Goal: Task Accomplishment & Management: Use online tool/utility

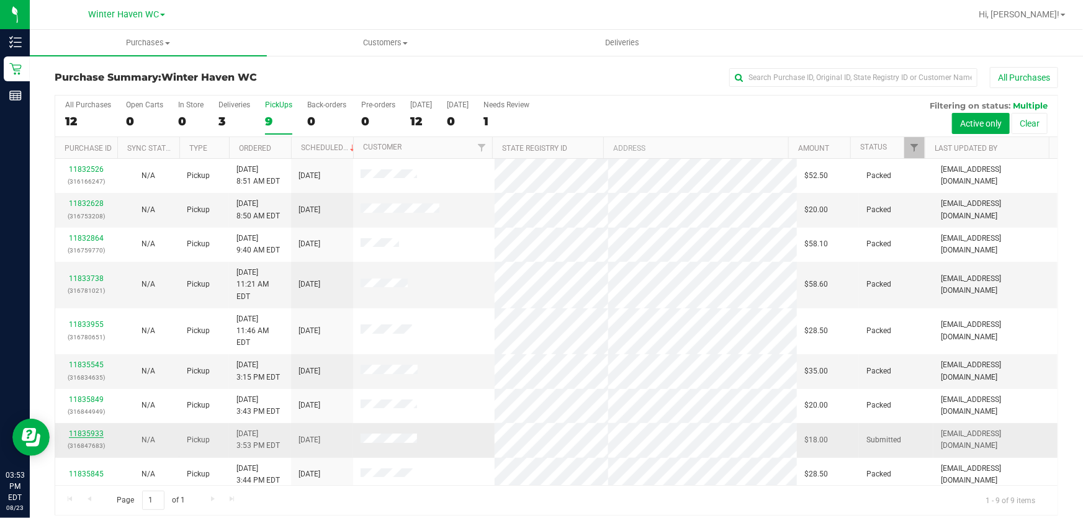
click at [92, 429] on link "11835933" at bounding box center [86, 433] width 35 height 9
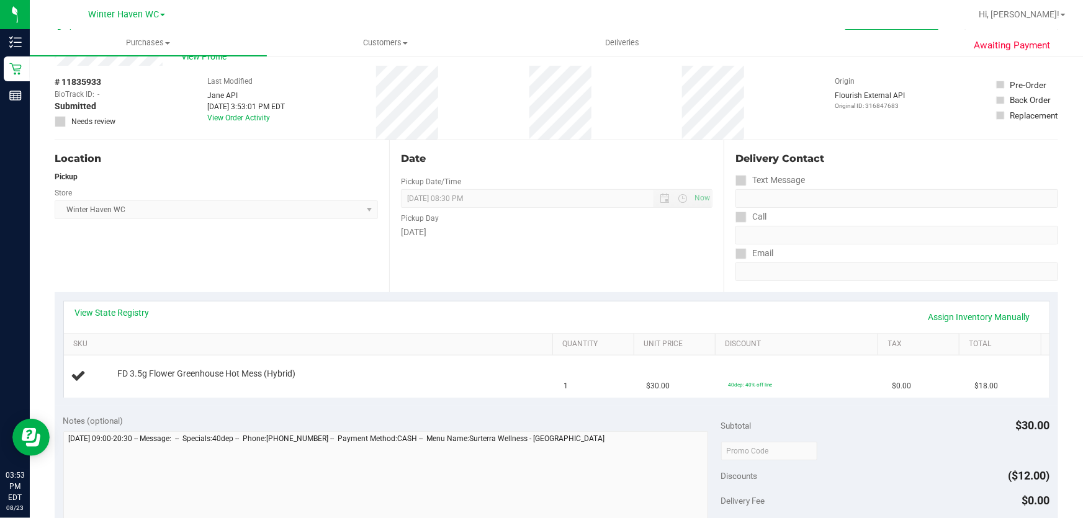
scroll to position [169, 0]
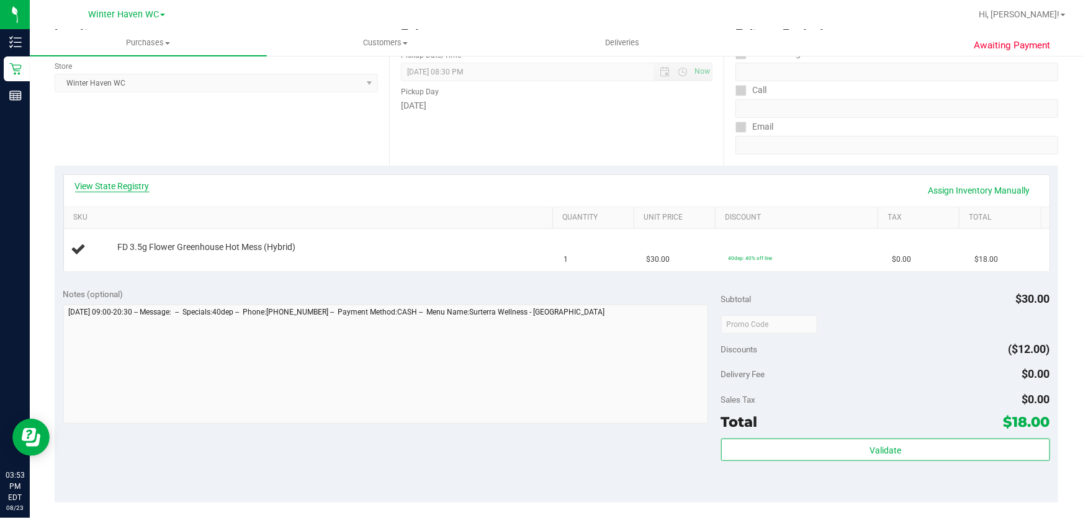
click at [112, 187] on link "View State Registry" at bounding box center [112, 186] width 74 height 12
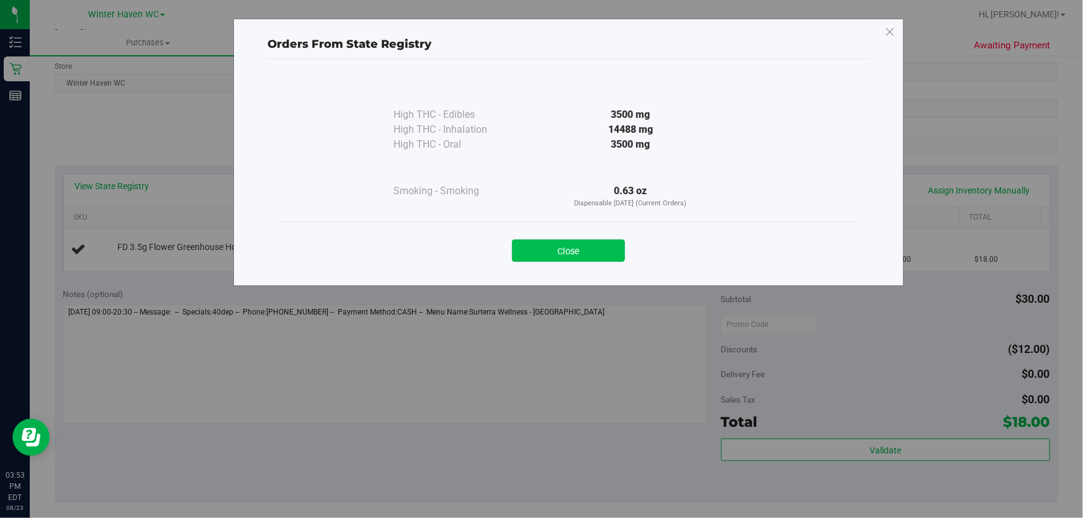
click at [588, 245] on button "Close" at bounding box center [568, 251] width 113 height 22
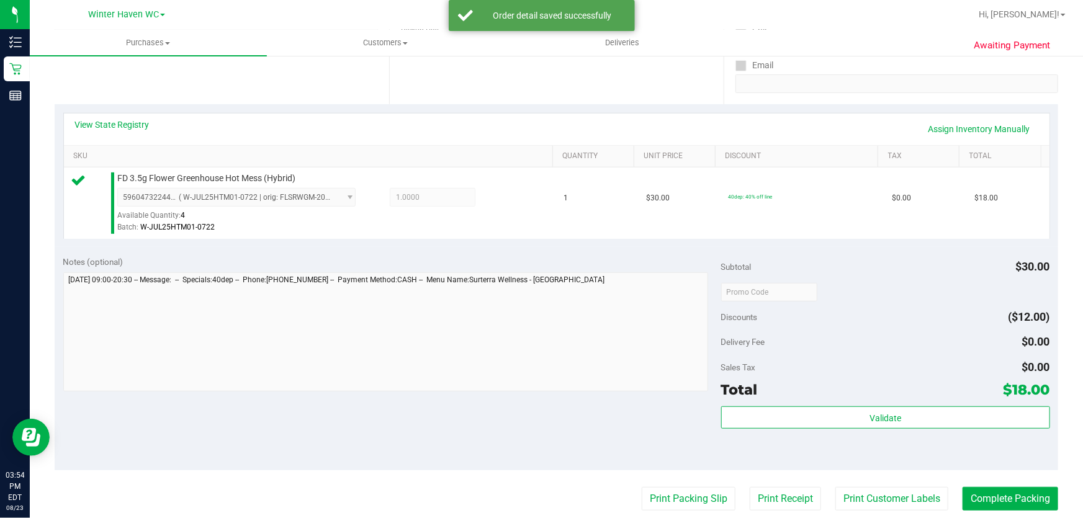
scroll to position [338, 0]
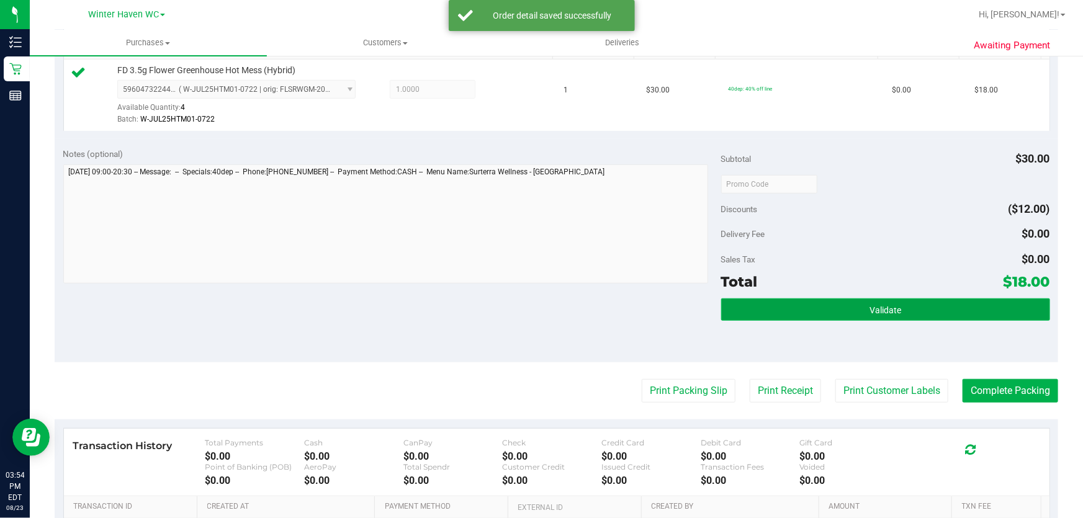
click at [848, 311] on button "Validate" at bounding box center [885, 310] width 329 height 22
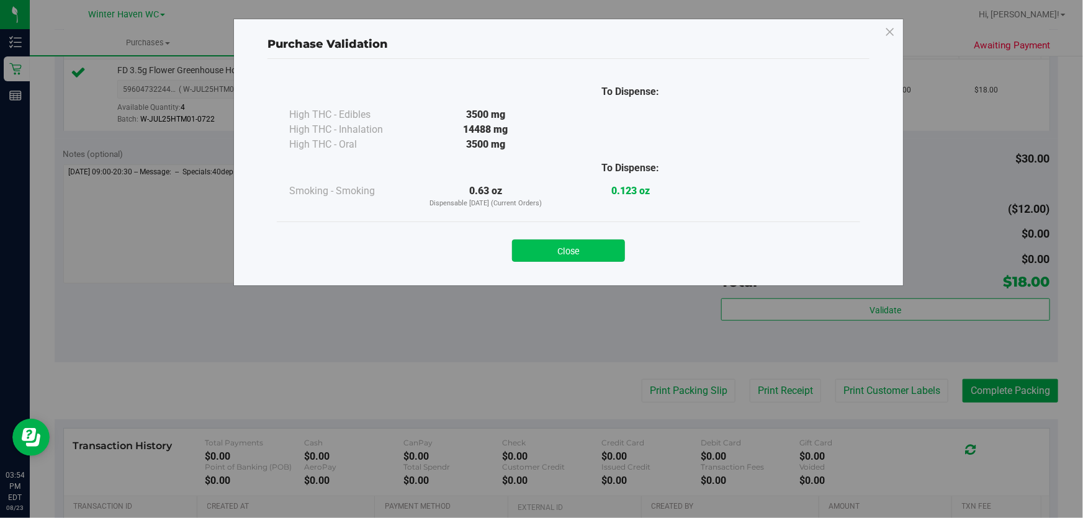
click at [609, 245] on button "Close" at bounding box center [568, 251] width 113 height 22
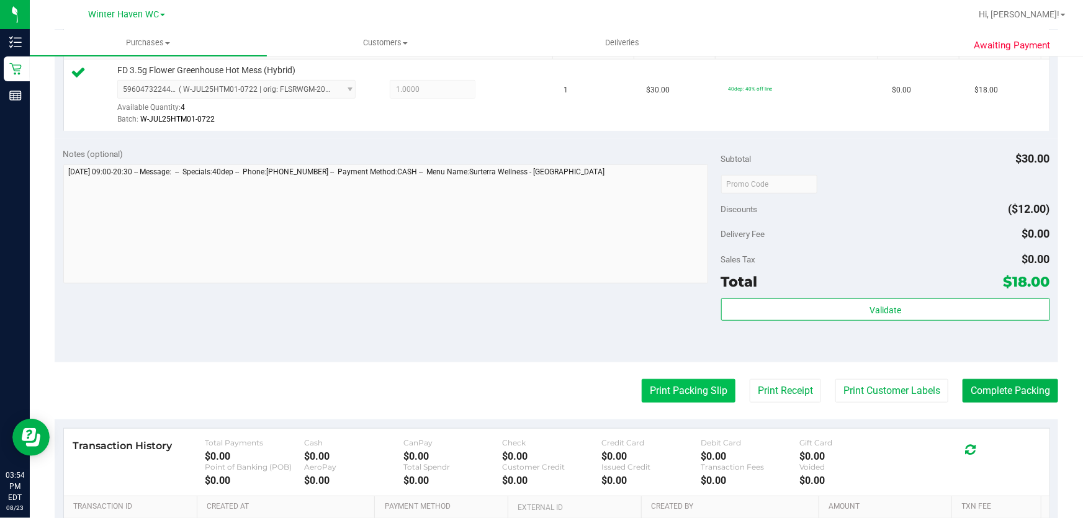
click at [672, 386] on button "Print Packing Slip" at bounding box center [689, 391] width 94 height 24
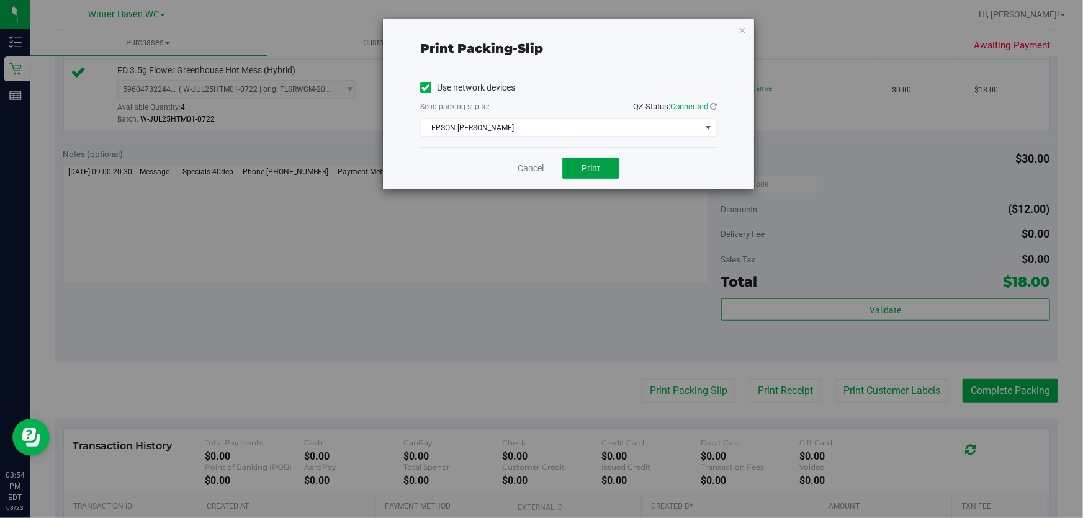
click at [608, 168] on button "Print" at bounding box center [590, 168] width 57 height 21
click at [529, 168] on link "Cancel" at bounding box center [531, 168] width 26 height 13
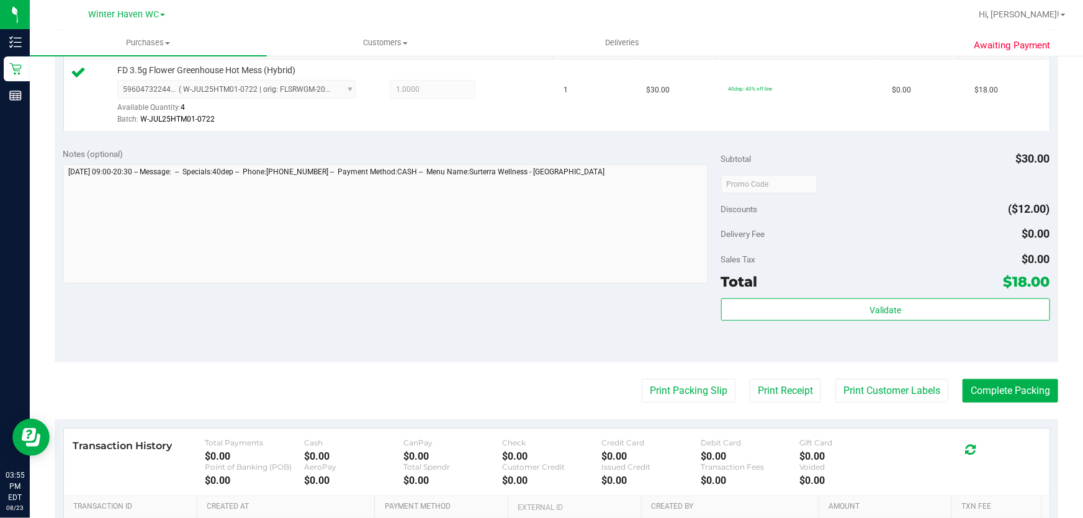
click at [937, 215] on div "Discounts ($12.00)" at bounding box center [885, 209] width 329 height 22
click at [1017, 388] on button "Complete Packing" at bounding box center [1011, 391] width 96 height 24
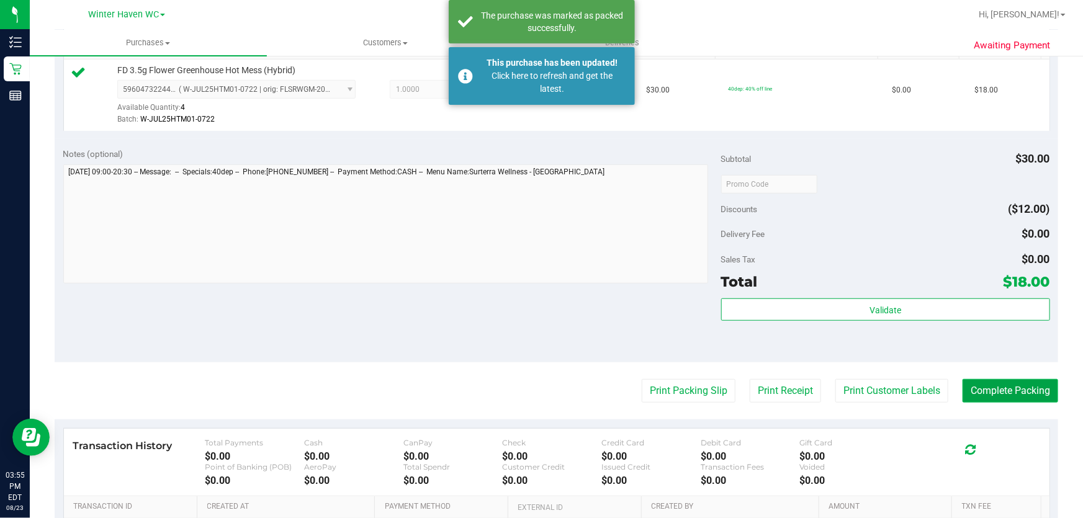
click at [1015, 389] on button "Complete Packing" at bounding box center [1011, 391] width 96 height 24
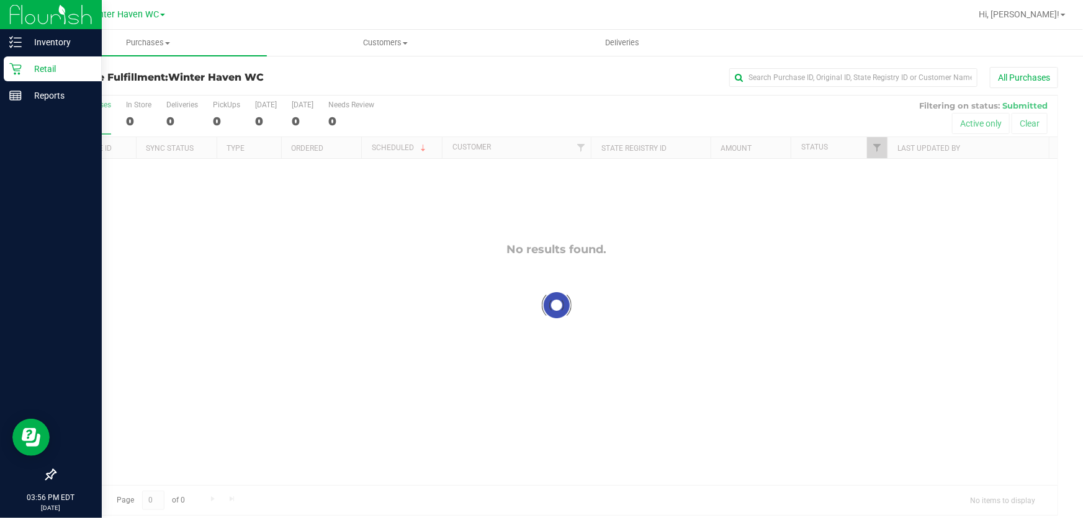
click at [40, 65] on p "Retail" at bounding box center [59, 68] width 74 height 15
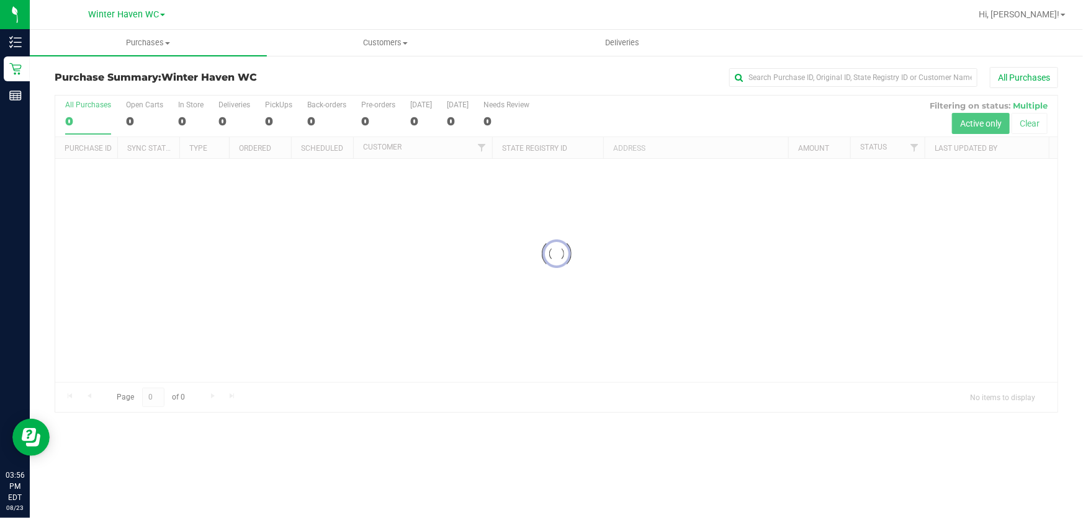
click at [539, 74] on div "All Purchases" at bounding box center [723, 77] width 669 height 21
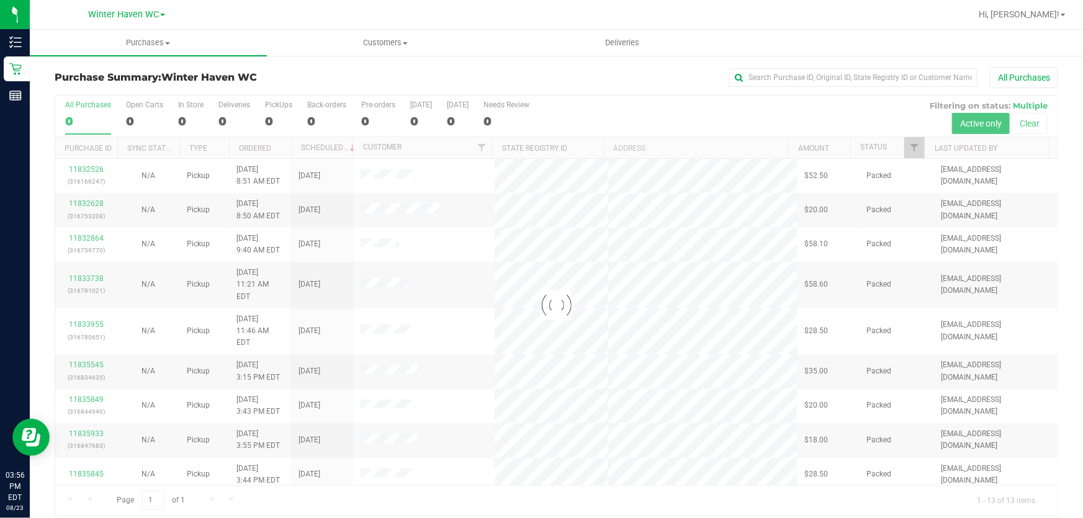
click at [793, 107] on div at bounding box center [556, 306] width 1002 height 420
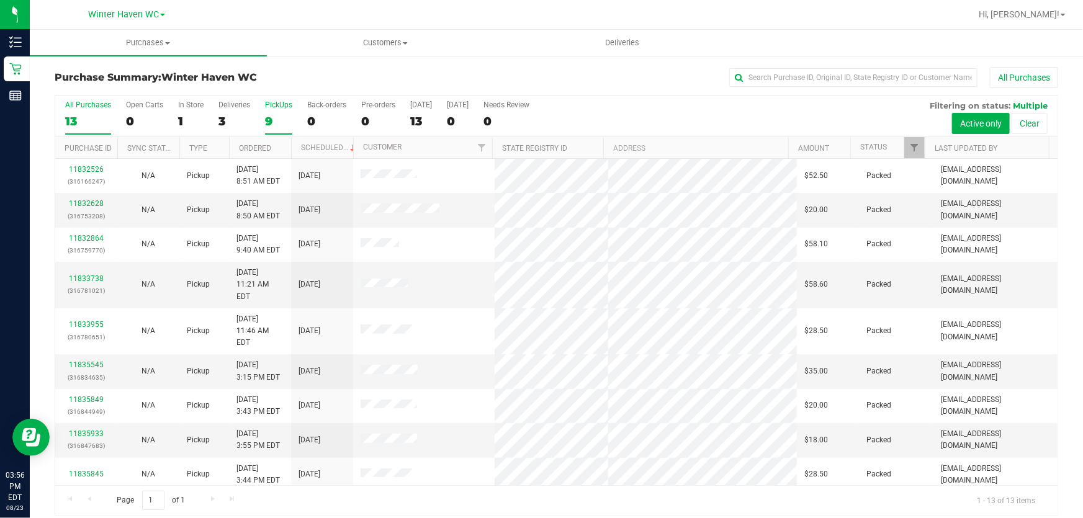
click at [281, 112] on label "PickUps 9" at bounding box center [278, 118] width 27 height 34
click at [0, 0] on input "PickUps 9" at bounding box center [0, 0] width 0 height 0
click at [613, 119] on div "All Purchases 13 Open Carts 0 In Store 1 Deliveries 3 PickUps 9 Back-orders 0 P…" at bounding box center [556, 117] width 1002 height 42
click at [682, 113] on div "All Purchases 13 Open Carts 0 In Store 1 Deliveries 3 PickUps 9 Back-orders 0 P…" at bounding box center [556, 117] width 1002 height 42
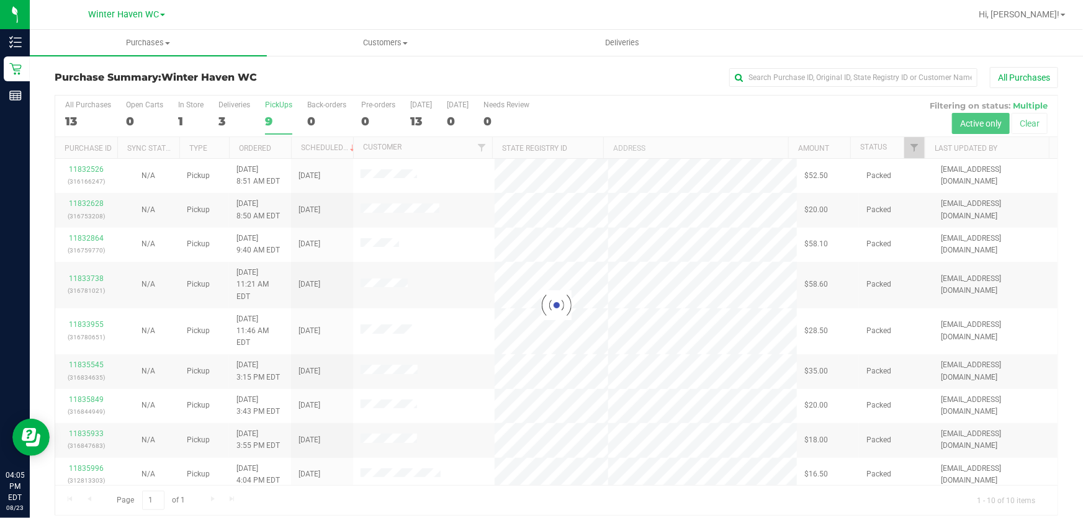
click at [434, 65] on div "Purchase Summary: Winter Haven WC All Purchases Loading... All Purchases 13 Ope…" at bounding box center [556, 292] width 1053 height 474
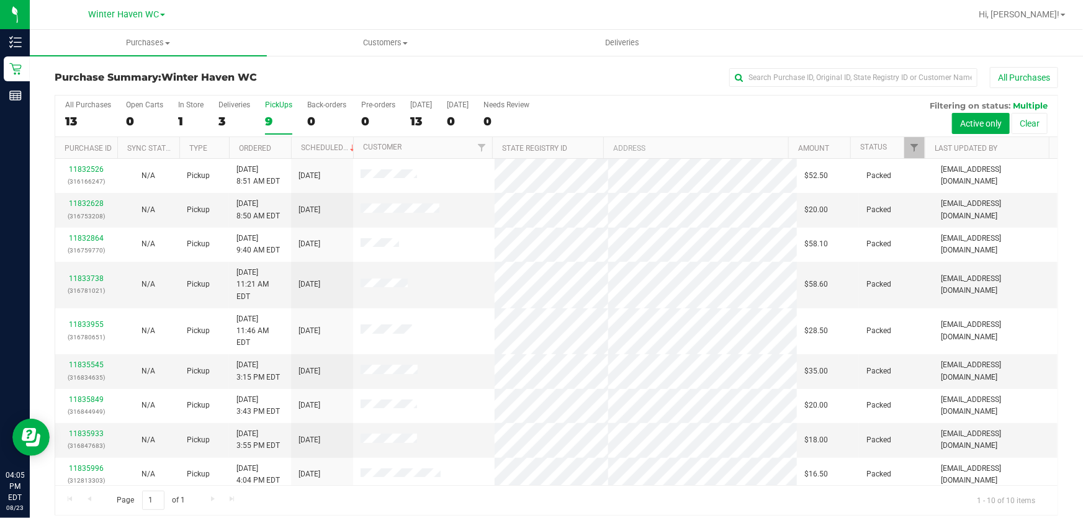
click at [719, 118] on div "All Purchases 13 Open Carts 0 In Store 1 Deliveries 3 PickUps 9 Back-orders 0 P…" at bounding box center [556, 117] width 1002 height 42
click at [775, 112] on div "All Purchases 13 Open Carts 0 In Store 1 Deliveries 3 PickUps 9 Back-orders 0 P…" at bounding box center [556, 117] width 1002 height 42
click at [670, 108] on div "All Purchases 13 Open Carts 0 In Store 1 Deliveries 3 PickUps 9 Back-orders 0 P…" at bounding box center [556, 117] width 1002 height 42
click at [687, 119] on div "All Purchases 13 Open Carts 0 In Store 1 Deliveries 3 PickUps 9 Back-orders 0 P…" at bounding box center [556, 117] width 1002 height 42
click at [686, 119] on div "All Purchases 13 Open Carts 0 In Store 1 Deliveries 3 PickUps 9 Back-orders 0 P…" at bounding box center [556, 117] width 1002 height 42
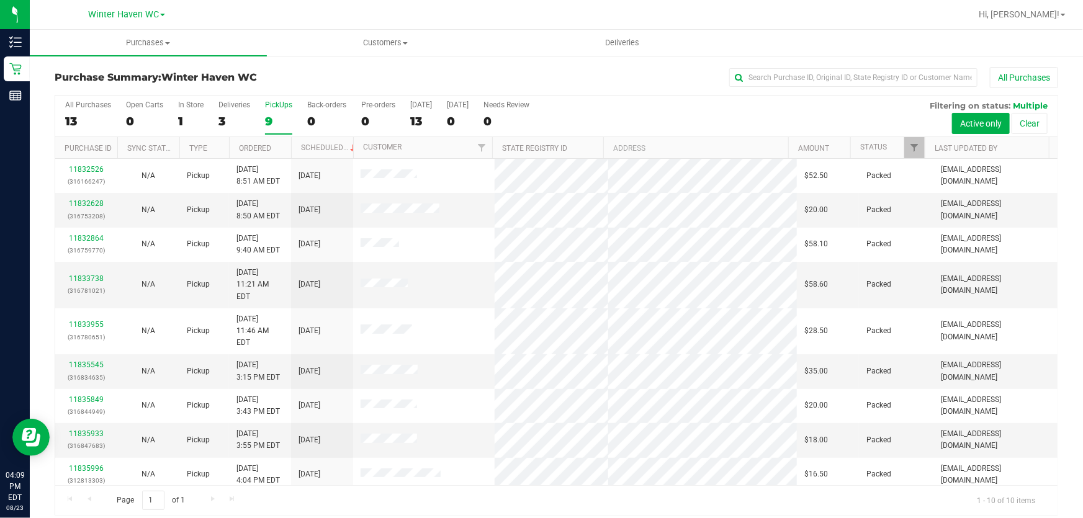
click at [751, 110] on div "All Purchases 13 Open Carts 0 In Store 1 Deliveries 3 PickUps 9 Back-orders 0 P…" at bounding box center [556, 117] width 1002 height 42
click at [860, 121] on div "All Purchases 13 Open Carts 0 In Store 1 Deliveries 3 PickUps 9 Back-orders 0 P…" at bounding box center [556, 117] width 1002 height 42
click at [667, 115] on div "All Purchases 13 Open Carts 0 In Store 1 Deliveries 3 PickUps 9 Back-orders 0 P…" at bounding box center [556, 117] width 1002 height 42
click at [645, 110] on div "All Purchases 13 Open Carts 0 In Store 1 Deliveries 3 PickUps 9 Back-orders 0 P…" at bounding box center [556, 117] width 1002 height 42
click at [590, 104] on div "All Purchases 13 Open Carts 0 In Store 1 Deliveries 3 PickUps 9 Back-orders 0 P…" at bounding box center [556, 101] width 1002 height 10
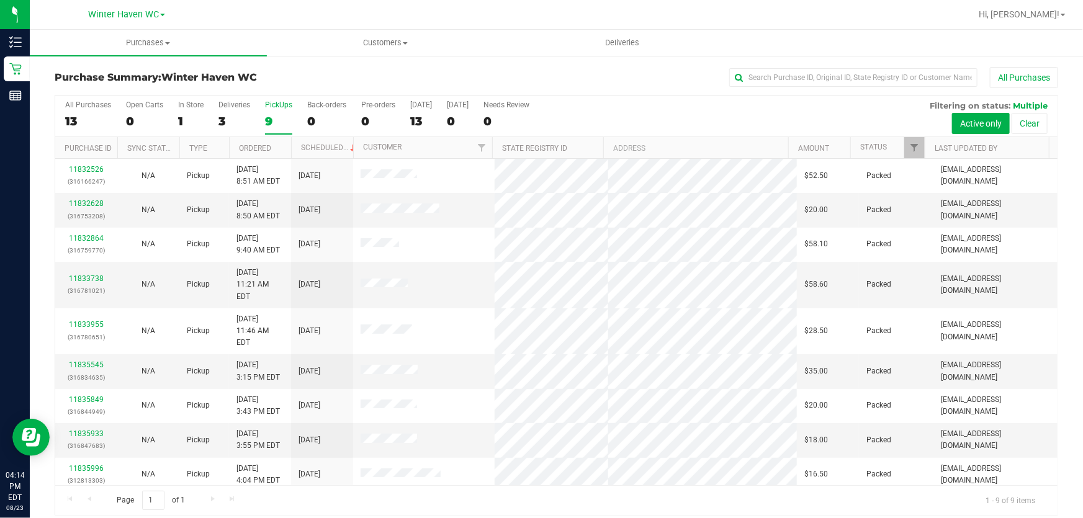
click at [692, 109] on div "All Purchases 13 Open Carts 0 In Store 1 Deliveries 3 PickUps 9 Back-orders 0 P…" at bounding box center [556, 117] width 1002 height 42
click at [622, 107] on div "All Purchases 13 Open Carts 0 In Store 1 Deliveries 3 PickUps 9 Back-orders 0 P…" at bounding box center [556, 117] width 1002 height 42
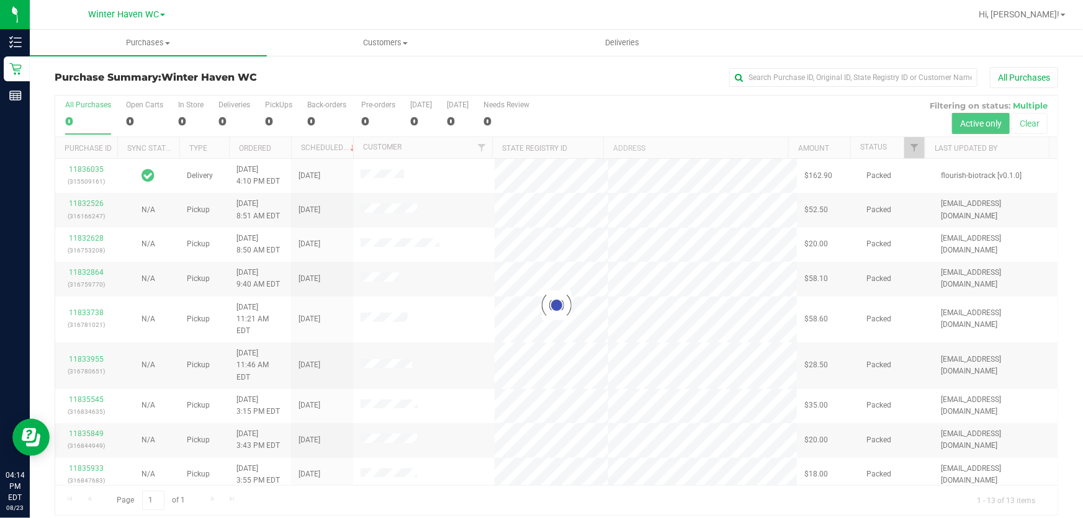
click at [739, 112] on div at bounding box center [556, 306] width 1002 height 420
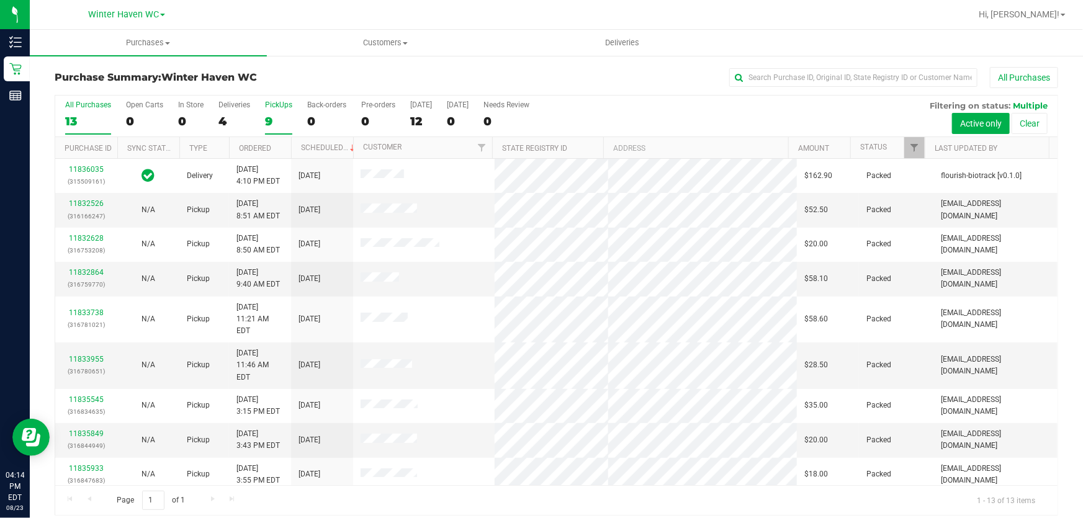
click at [287, 115] on div "9" at bounding box center [278, 121] width 27 height 14
click at [0, 0] on input "PickUps 9" at bounding box center [0, 0] width 0 height 0
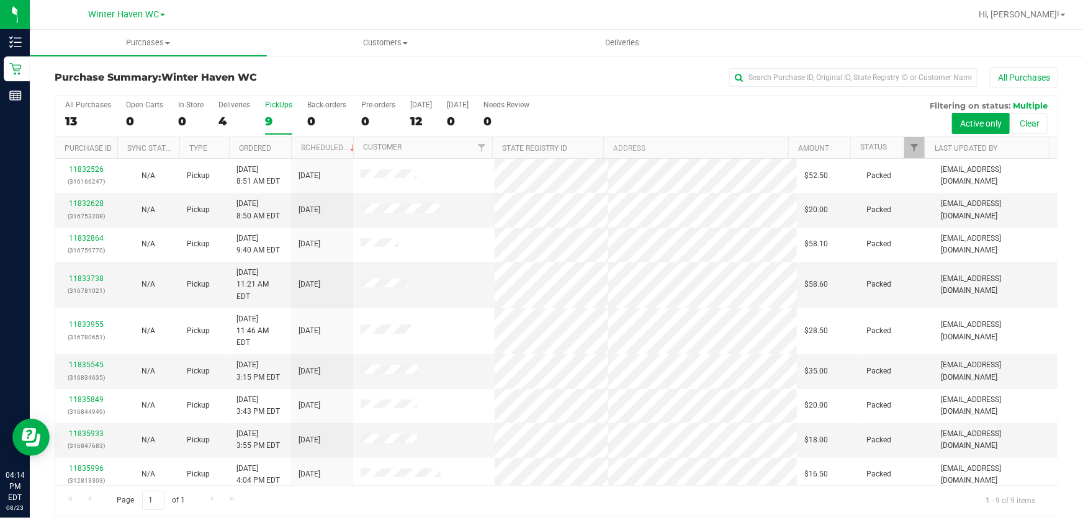
click at [730, 106] on div "All Purchases 13 Open Carts 0 In Store 0 Deliveries 4 PickUps 9 Back-orders 0 P…" at bounding box center [556, 117] width 1002 height 42
click at [674, 115] on div "All Purchases 13 Open Carts 0 In Store 0 Deliveries 4 PickUps 9 Back-orders 0 P…" at bounding box center [556, 117] width 1002 height 42
click at [676, 114] on div "All Purchases 13 Open Carts 0 In Store 0 Deliveries 4 PickUps 9 Back-orders 0 P…" at bounding box center [556, 117] width 1002 height 42
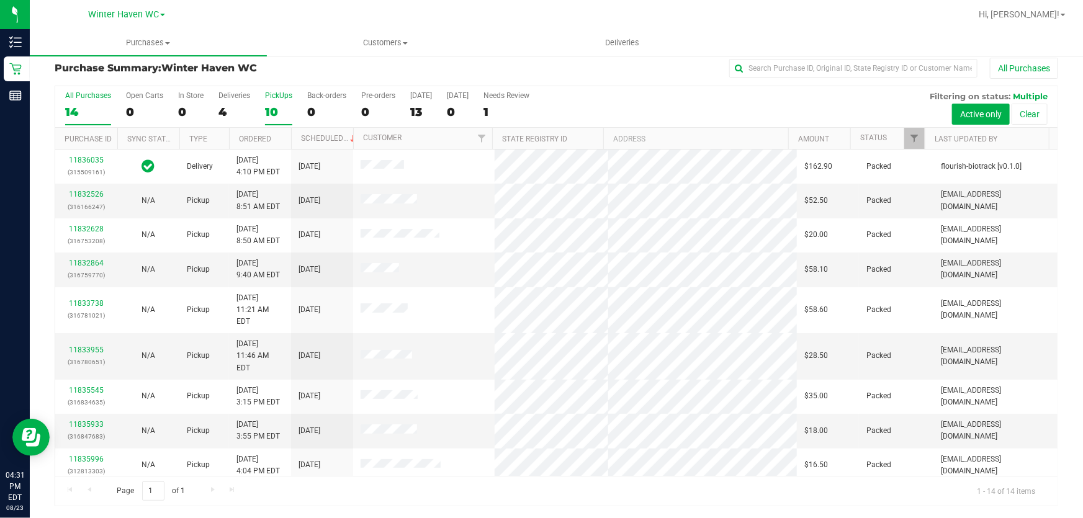
click at [276, 101] on label "PickUps 10" at bounding box center [278, 108] width 27 height 34
click at [0, 0] on input "PickUps 10" at bounding box center [0, 0] width 0 height 0
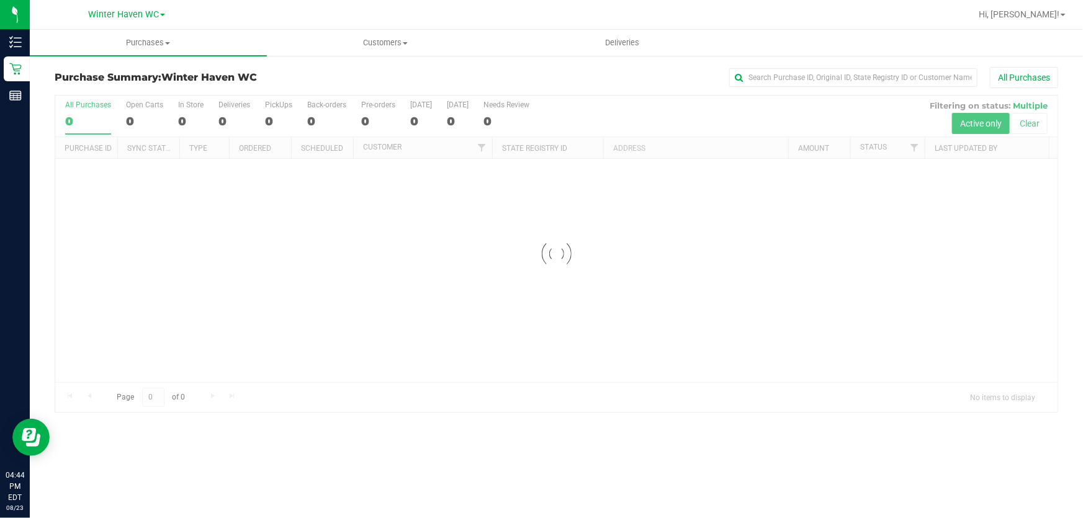
click at [558, 68] on div "All Purchases" at bounding box center [723, 77] width 669 height 21
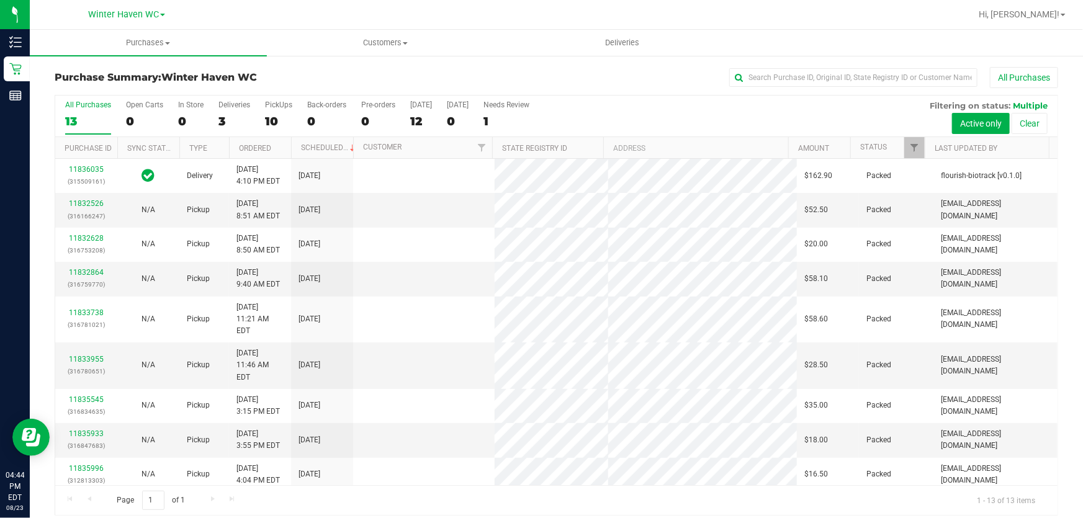
click at [744, 107] on div "All Purchases 13 Open Carts 0 In Store 0 Deliveries 3 PickUps 10 Back-orders 0 …" at bounding box center [556, 117] width 1002 height 42
click at [289, 113] on label "PickUps 10" at bounding box center [278, 118] width 27 height 34
click at [0, 0] on input "PickUps 10" at bounding box center [0, 0] width 0 height 0
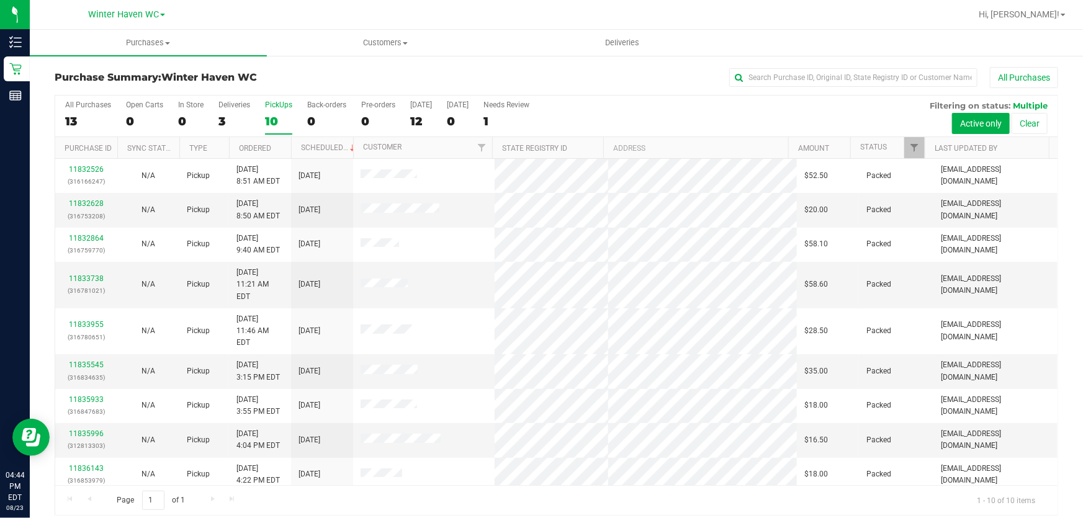
click at [709, 109] on div "All Purchases 13 Open Carts 0 In Store 0 Deliveries 3 PickUps 10 Back-orders 0 …" at bounding box center [556, 117] width 1002 height 42
click at [631, 112] on div "All Purchases 13 Open Carts 0 In Store 0 Deliveries 3 PickUps 10 Back-orders 0 …" at bounding box center [556, 117] width 1002 height 42
click at [766, 107] on div "All Purchases 13 Open Carts 0 In Store 0 Deliveries 3 PickUps 10 Back-orders 0 …" at bounding box center [556, 117] width 1002 height 42
click at [631, 107] on div "All Purchases 13 Open Carts 0 In Store 0 Deliveries 3 PickUps 10 Back-orders 0 …" at bounding box center [556, 117] width 1002 height 42
drag, startPoint x: 648, startPoint y: 107, endPoint x: 653, endPoint y: 153, distance: 45.6
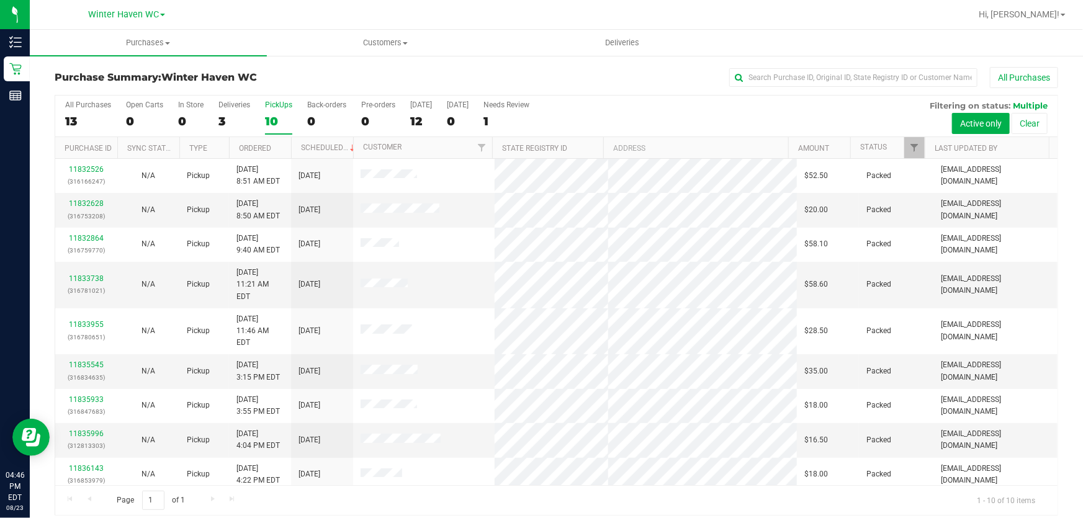
click at [648, 112] on div "All Purchases 13 Open Carts 0 In Store 0 Deliveries 3 PickUps 10 Back-orders 0 …" at bounding box center [556, 117] width 1002 height 42
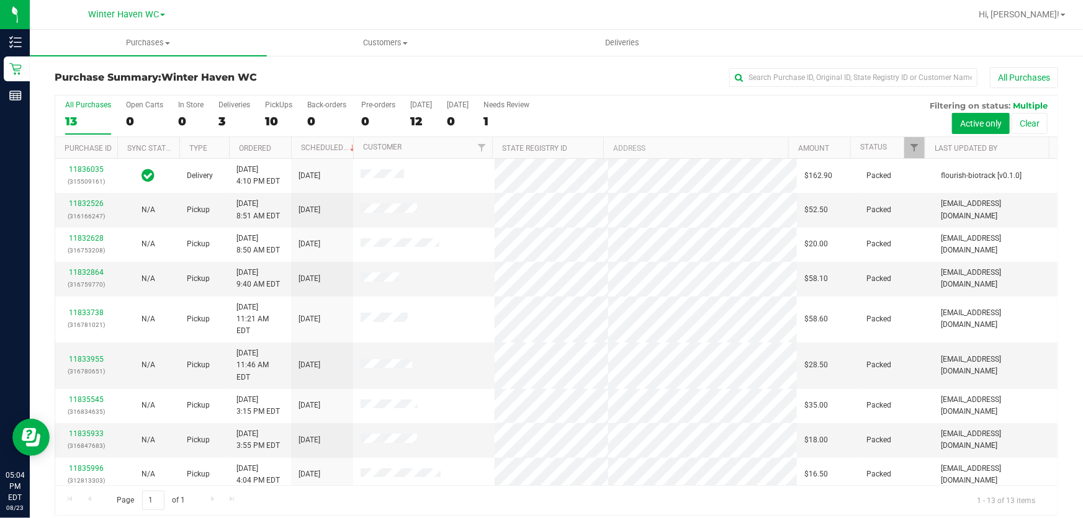
click at [747, 115] on div "All Purchases 13 Open Carts 0 In Store 0 Deliveries 3 PickUps 10 Back-orders 0 …" at bounding box center [556, 117] width 1002 height 42
click at [616, 109] on div "All Purchases 13 Open Carts 0 In Store 0 Deliveries 3 PickUps 10 Back-orders 0 …" at bounding box center [556, 117] width 1002 height 42
click at [653, 122] on div "All Purchases 13 Open Carts 0 In Store 0 Deliveries 3 PickUps 10 Back-orders 0 …" at bounding box center [556, 117] width 1002 height 42
click at [271, 120] on div "10" at bounding box center [278, 121] width 27 height 14
click at [0, 0] on input "PickUps 10" at bounding box center [0, 0] width 0 height 0
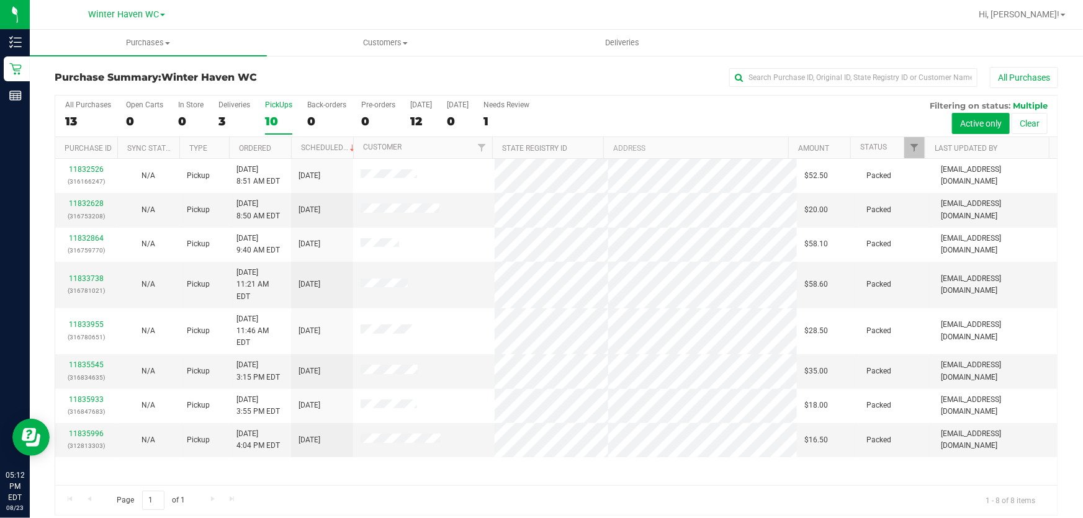
click at [660, 112] on div "All Purchases 13 Open Carts 0 In Store 0 Deliveries 3 PickUps 10 Back-orders 0 …" at bounding box center [556, 117] width 1002 height 42
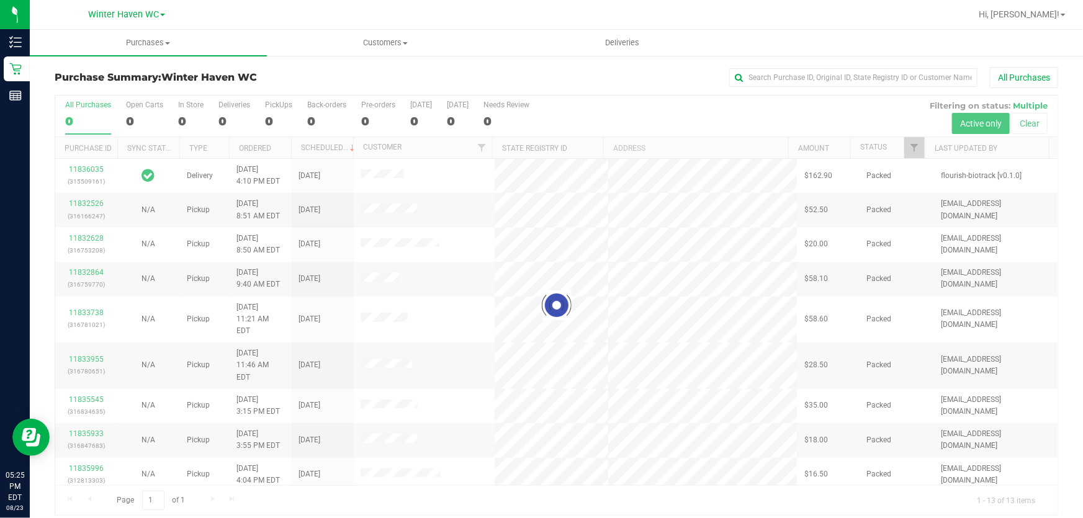
click at [724, 115] on div at bounding box center [556, 306] width 1002 height 420
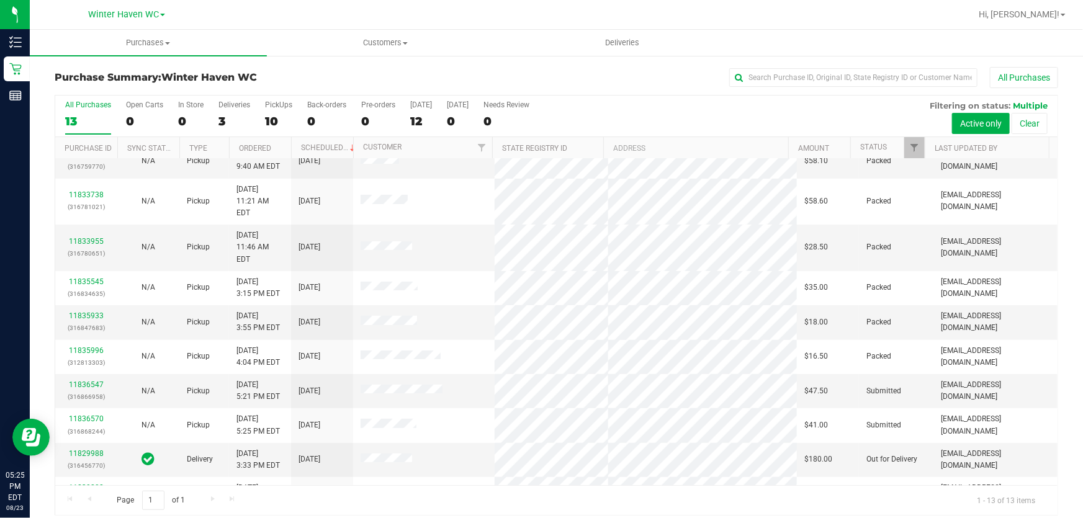
scroll to position [119, 0]
click at [90, 380] on link "11836547" at bounding box center [86, 384] width 35 height 9
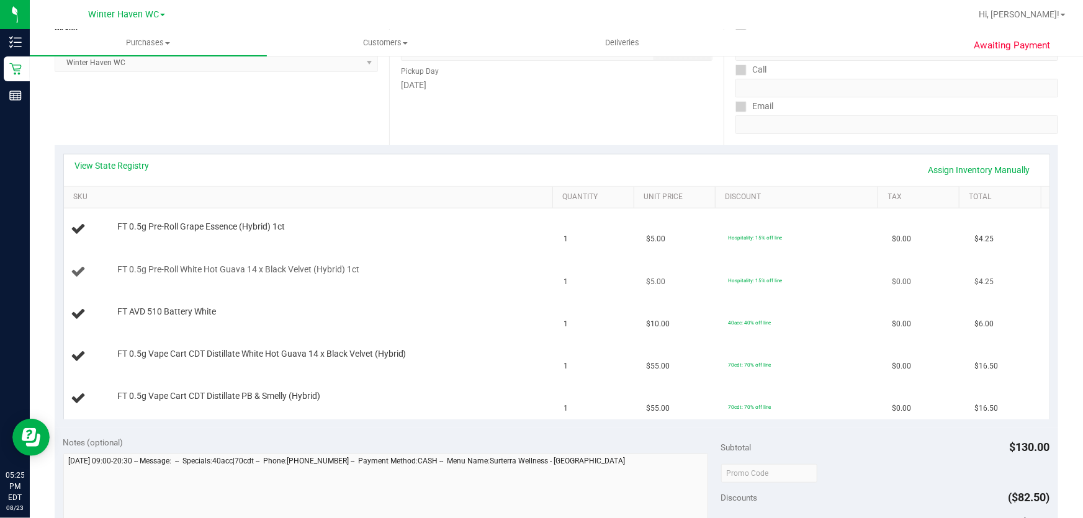
scroll to position [169, 0]
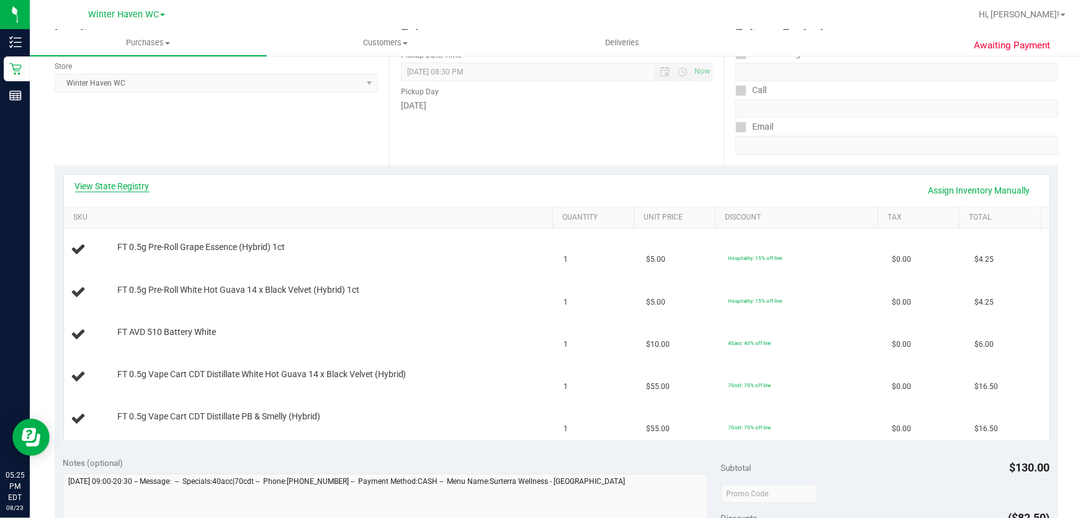
click at [125, 184] on link "View State Registry" at bounding box center [112, 186] width 74 height 12
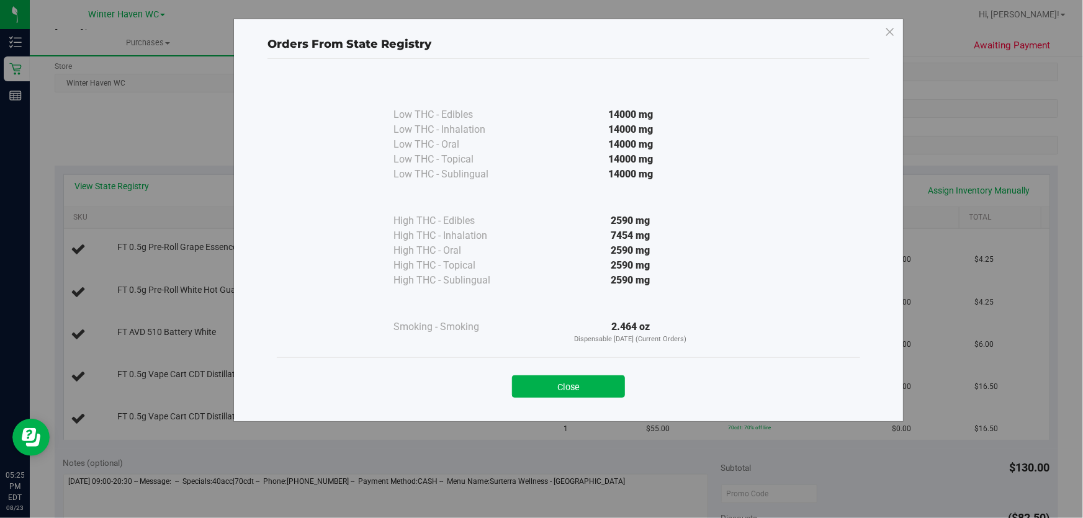
click at [557, 230] on div "7454 mg" at bounding box center [631, 235] width 226 height 15
drag, startPoint x: 602, startPoint y: 380, endPoint x: 531, endPoint y: 364, distance: 72.7
click at [603, 382] on button "Close" at bounding box center [568, 386] width 113 height 22
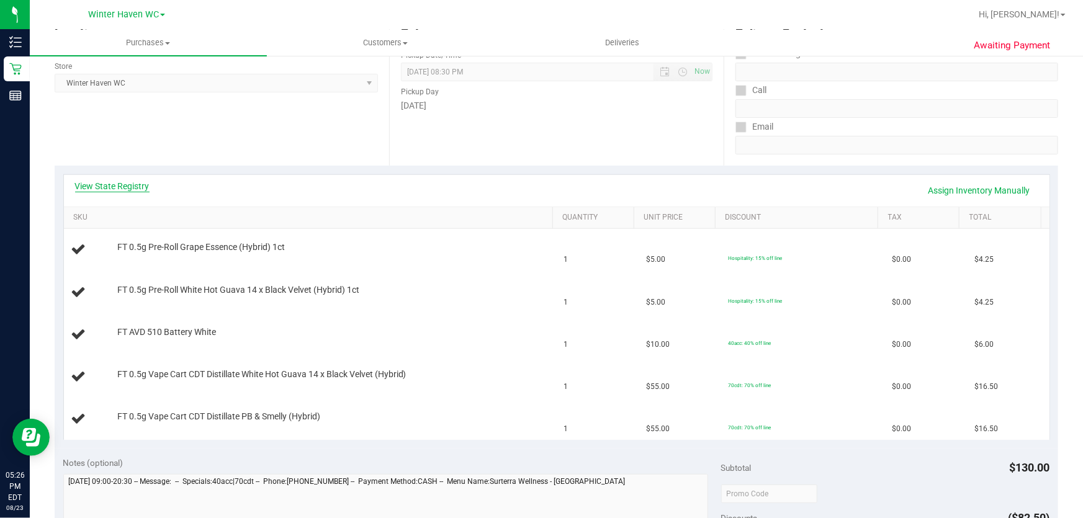
click at [138, 183] on link "View State Registry" at bounding box center [112, 186] width 74 height 12
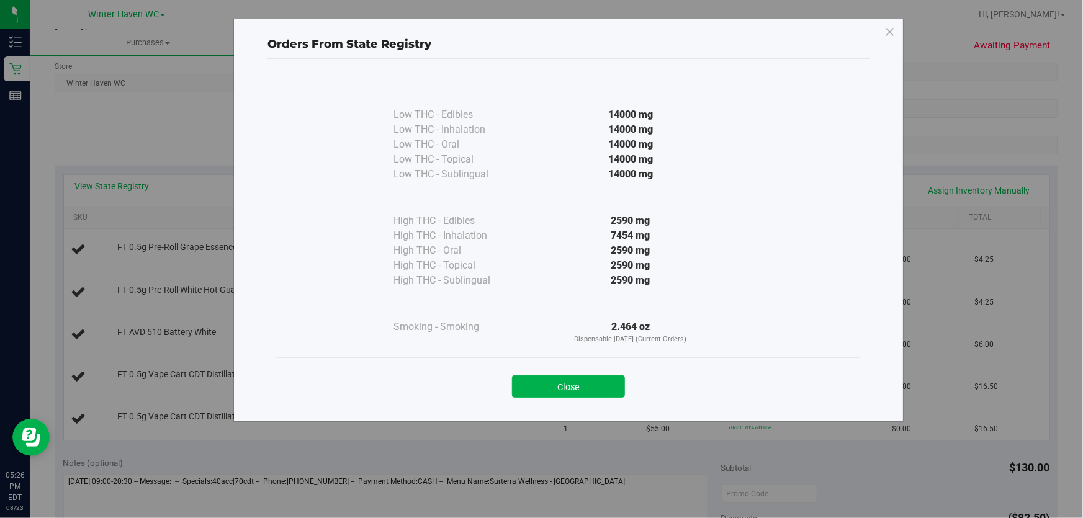
click at [538, 242] on div "7454 mg" at bounding box center [631, 235] width 226 height 15
click at [564, 385] on button "Close" at bounding box center [568, 386] width 113 height 22
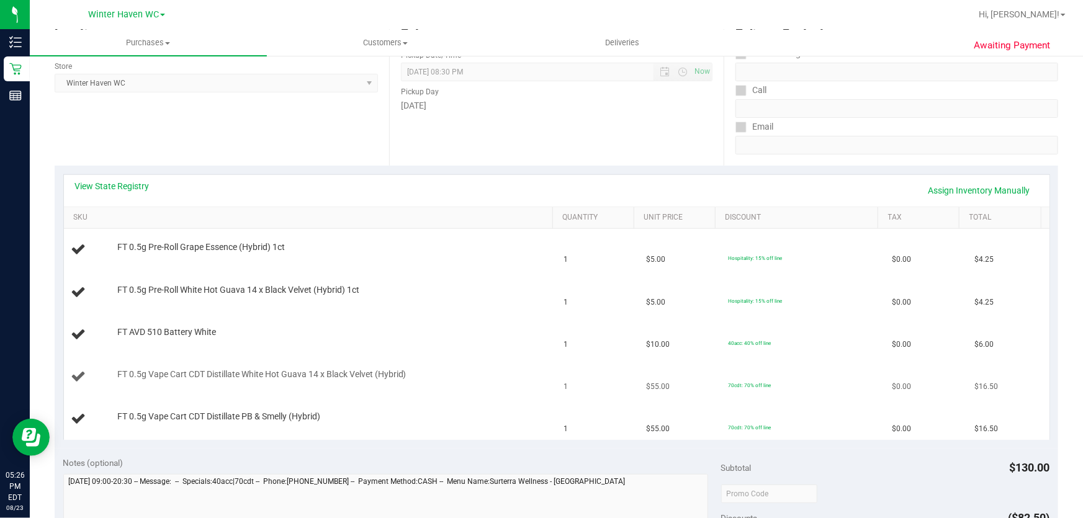
click at [526, 372] on div "FT 0.5g Vape Cart CDT Distillate White Hot Guava 14 x Black Velvet (Hybrid)" at bounding box center [329, 375] width 436 height 12
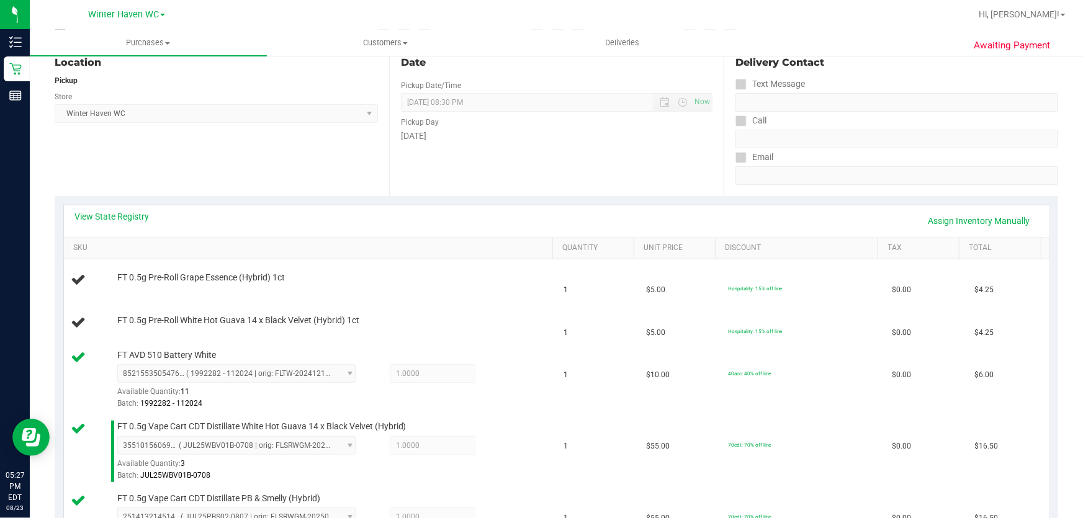
scroll to position [127, 0]
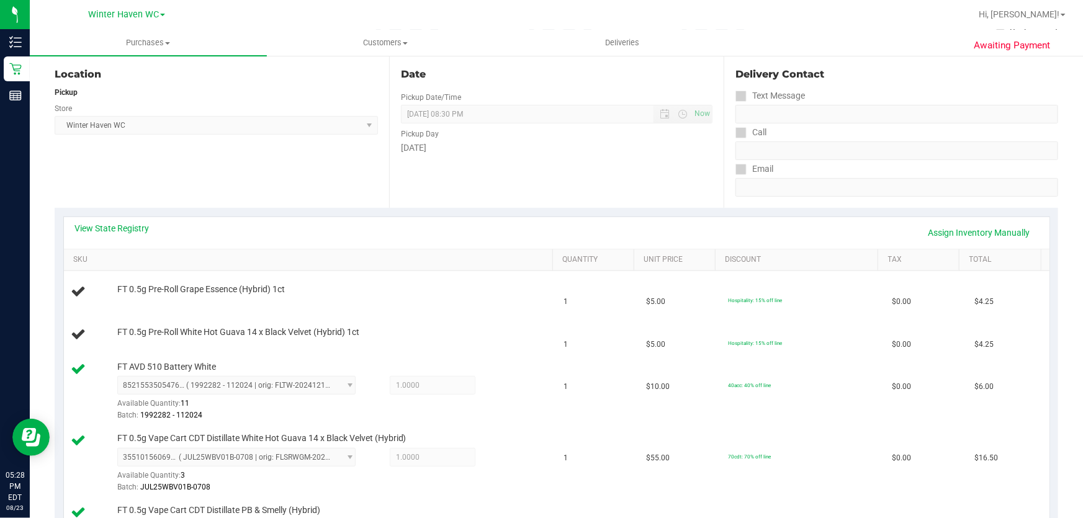
click at [528, 179] on div "Date Pickup Date/Time [DATE] Now [DATE] 08:30 PM Now Pickup Day [DATE]" at bounding box center [556, 132] width 335 height 152
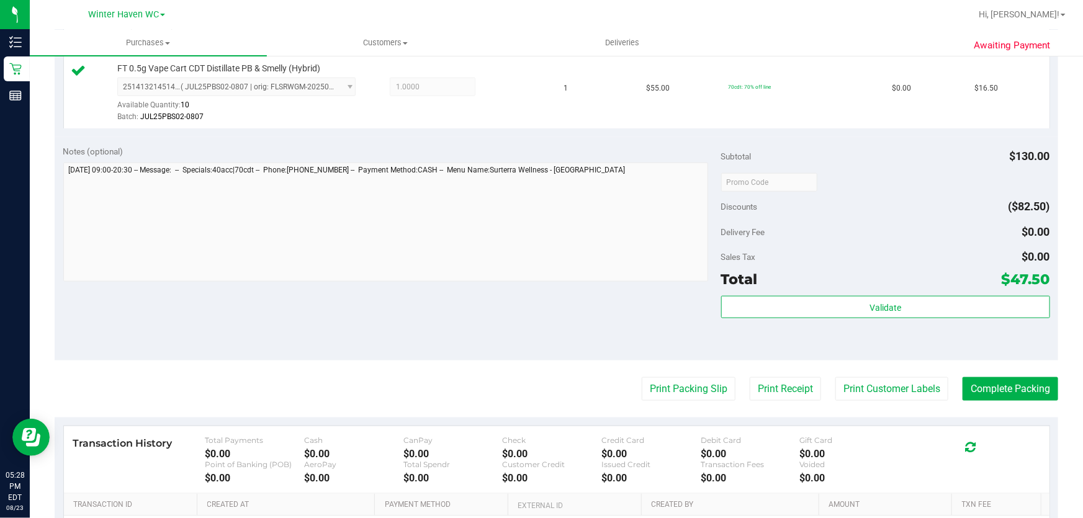
scroll to position [634, 0]
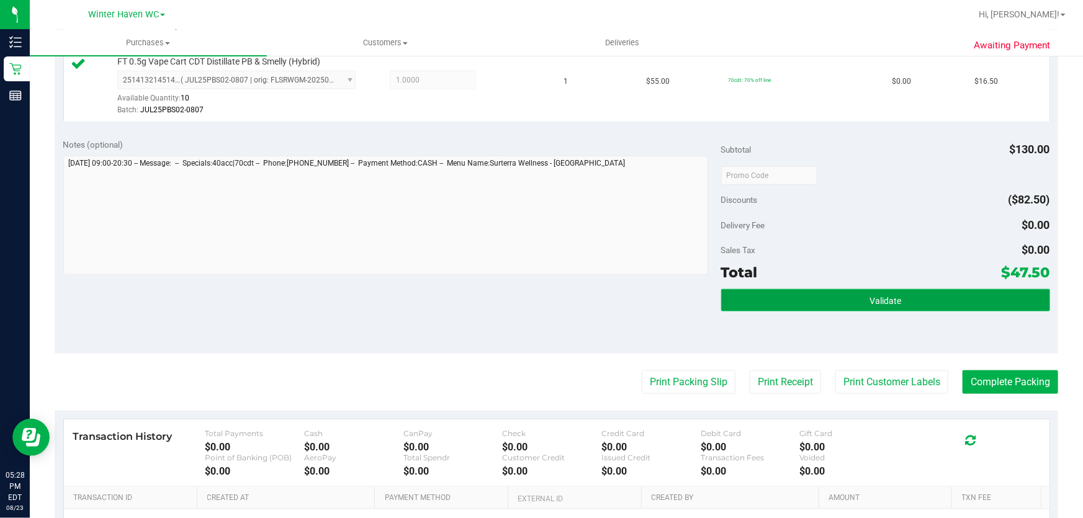
click at [819, 289] on button "Validate" at bounding box center [885, 300] width 329 height 22
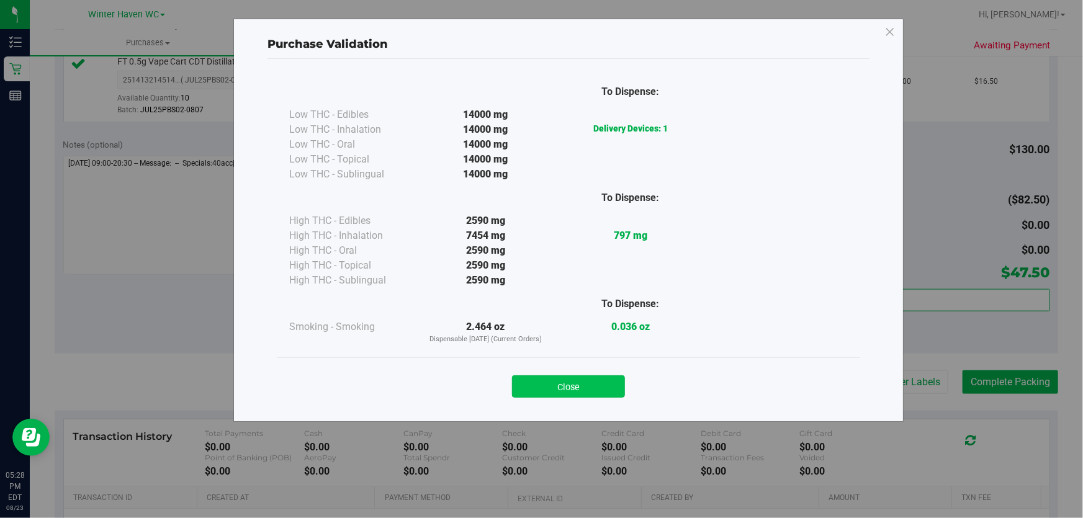
click at [567, 379] on button "Close" at bounding box center [568, 386] width 113 height 22
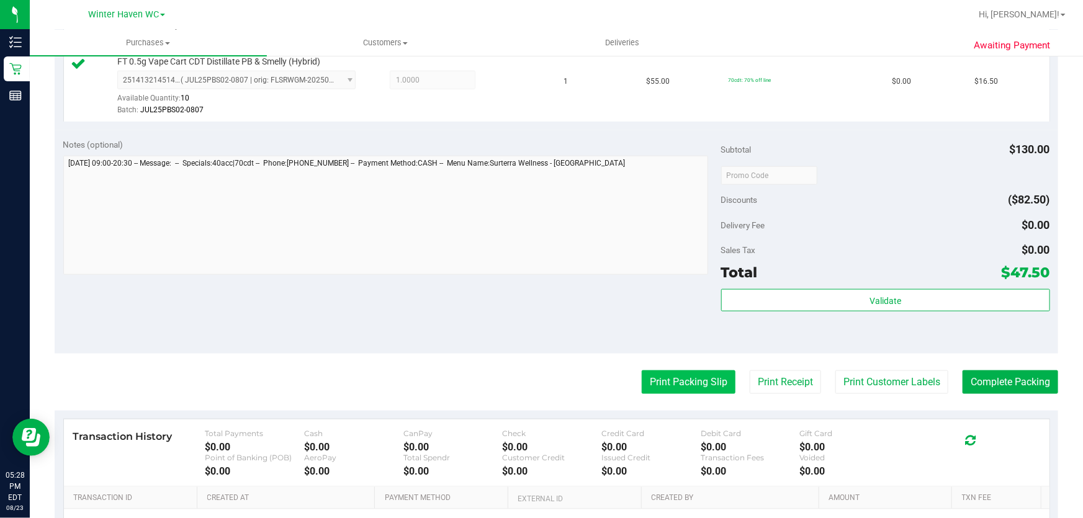
click at [686, 379] on button "Print Packing Slip" at bounding box center [689, 383] width 94 height 24
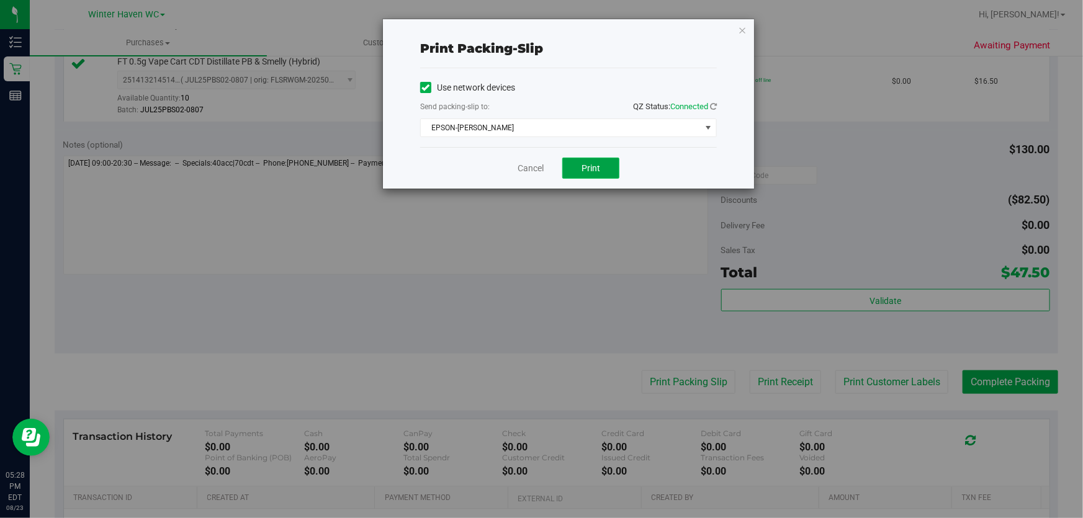
click at [586, 165] on span "Print" at bounding box center [591, 168] width 19 height 10
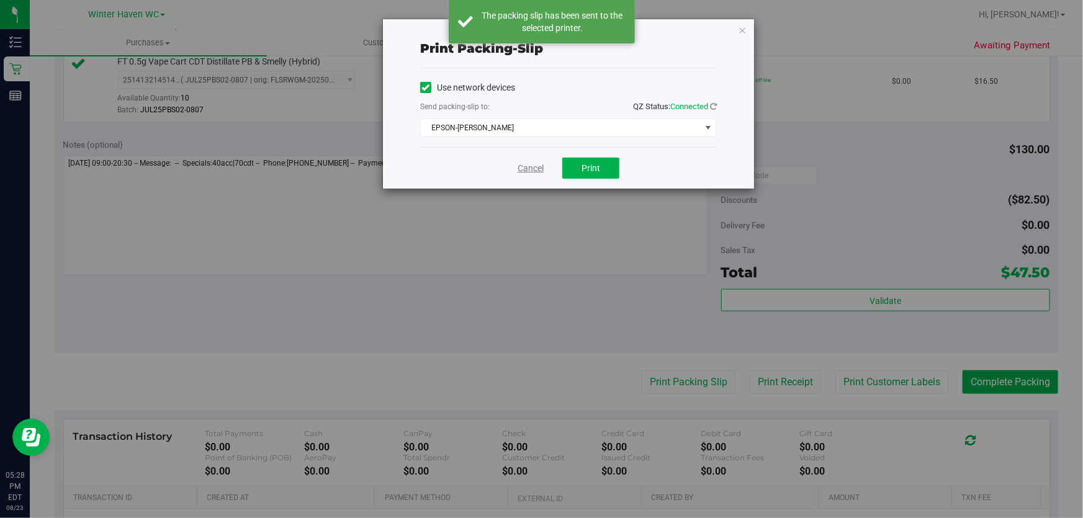
click at [534, 168] on link "Cancel" at bounding box center [531, 168] width 26 height 13
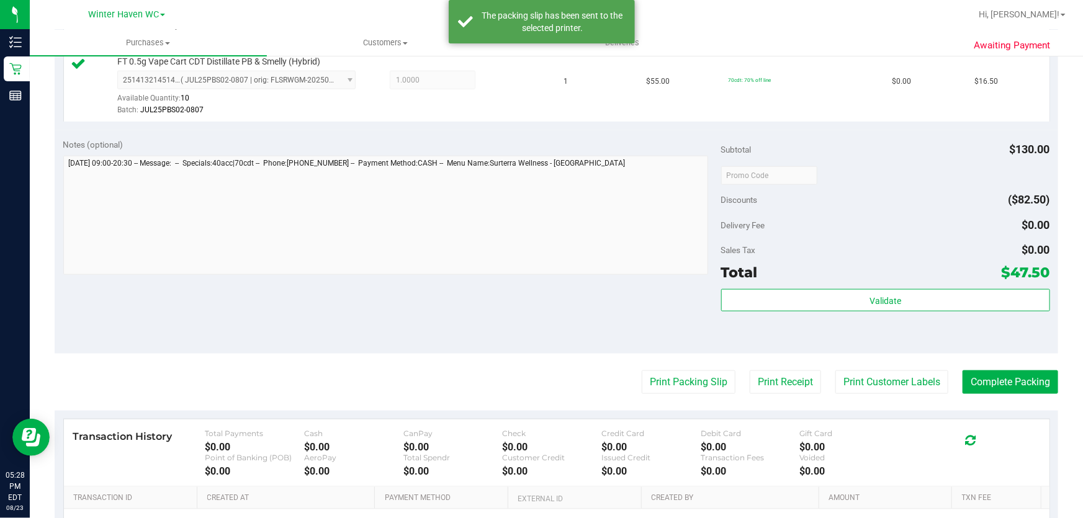
click at [532, 288] on div "Notes (optional) Subtotal $130.00 Discounts ($82.50) Delivery Fee $0.00 Sales T…" at bounding box center [557, 241] width 1004 height 223
click at [997, 378] on button "Complete Packing" at bounding box center [1011, 383] width 96 height 24
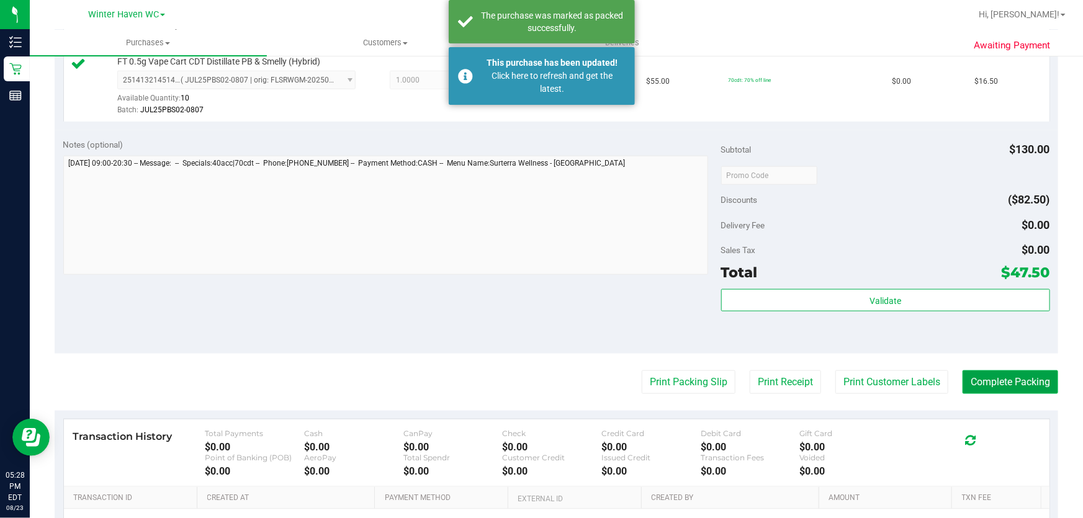
click at [997, 378] on button "Complete Packing" at bounding box center [1011, 383] width 96 height 24
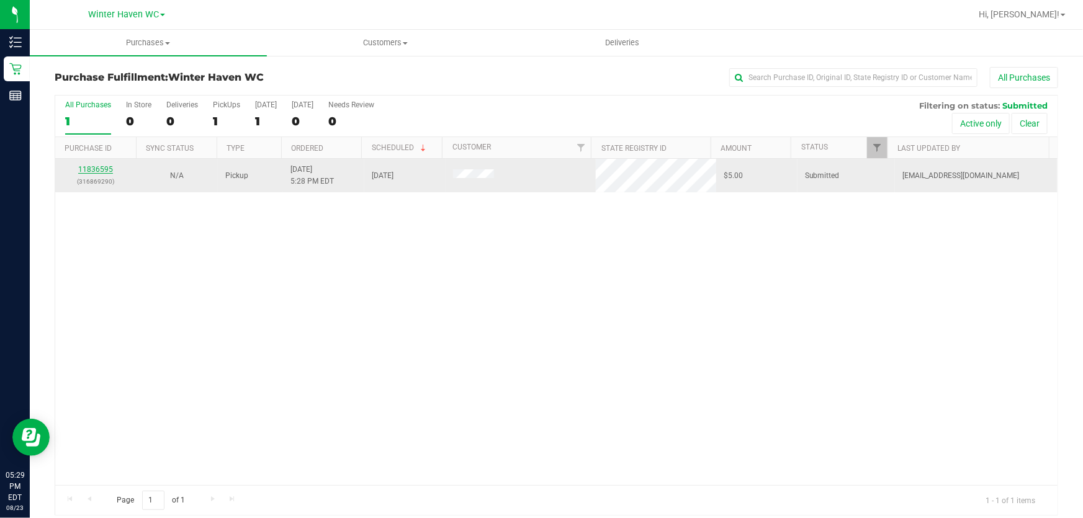
click at [91, 168] on link "11836595" at bounding box center [95, 169] width 35 height 9
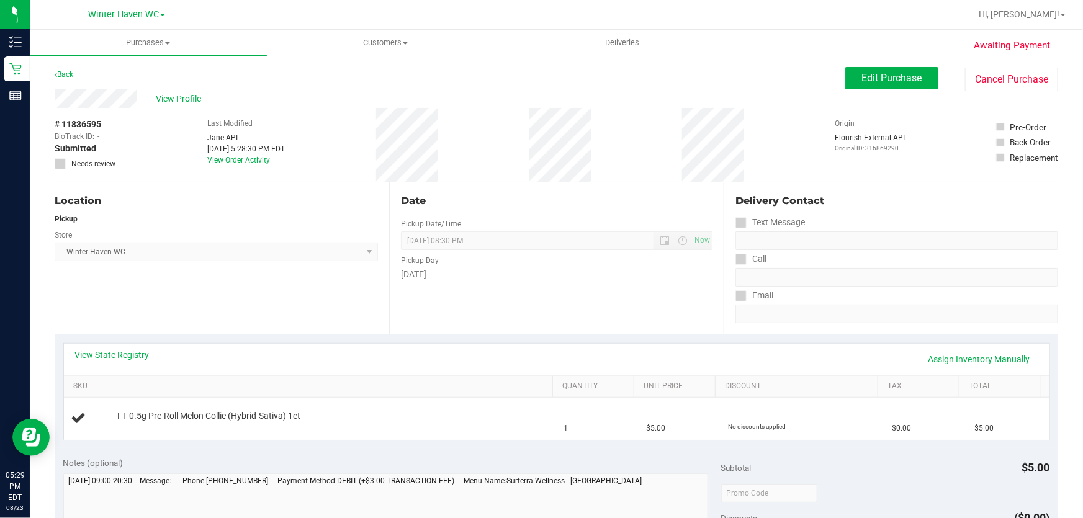
click at [465, 295] on div "Date Pickup Date/Time [DATE] Now [DATE] 08:30 PM Now Pickup Day [DATE]" at bounding box center [556, 258] width 335 height 152
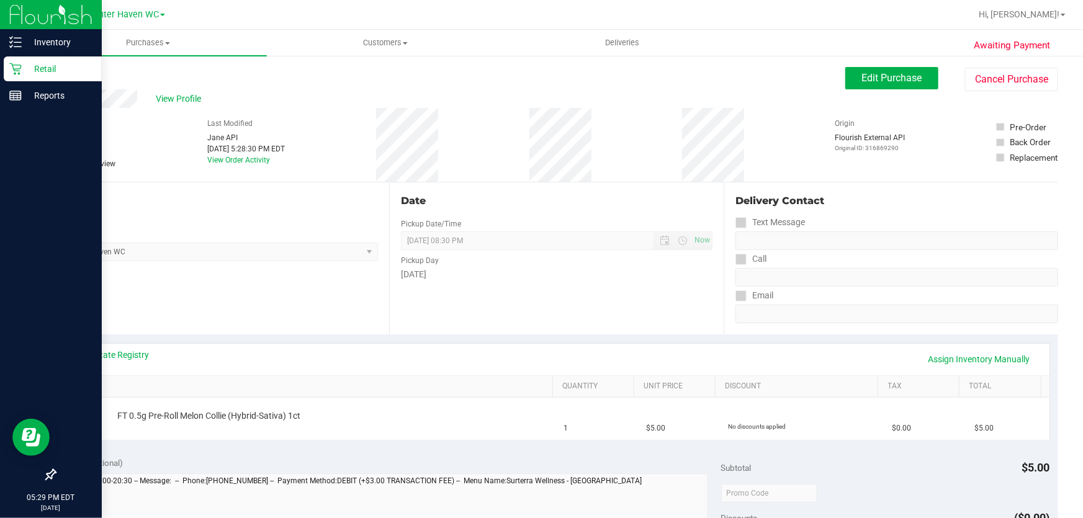
drag, startPoint x: 42, startPoint y: 62, endPoint x: 65, endPoint y: 81, distance: 29.6
click at [42, 63] on p "Retail" at bounding box center [59, 68] width 74 height 15
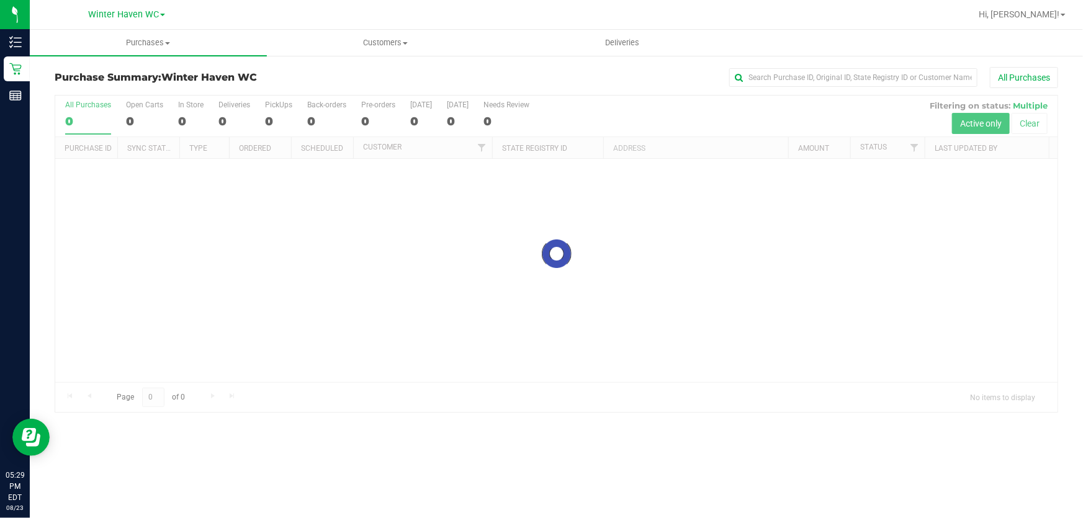
click at [362, 69] on div "Purchase Summary: [GEOGRAPHIC_DATA] All Purchases" at bounding box center [557, 80] width 1004 height 27
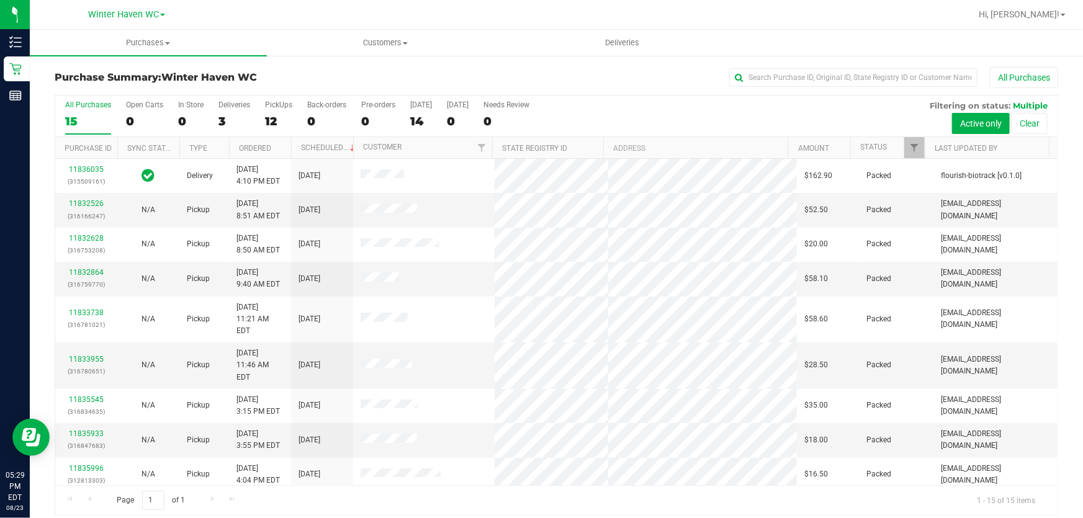
click at [639, 112] on div "All Purchases 15 Open Carts 0 In Store 0 Deliveries 3 PickUps 12 Back-orders 0 …" at bounding box center [556, 117] width 1002 height 42
click at [725, 110] on div "All Purchases 15 Open Carts 0 In Store 0 Deliveries 3 PickUps 12 Back-orders 0 …" at bounding box center [556, 117] width 1002 height 42
click at [278, 122] on div "12" at bounding box center [278, 121] width 27 height 14
click at [0, 0] on input "PickUps 12" at bounding box center [0, 0] width 0 height 0
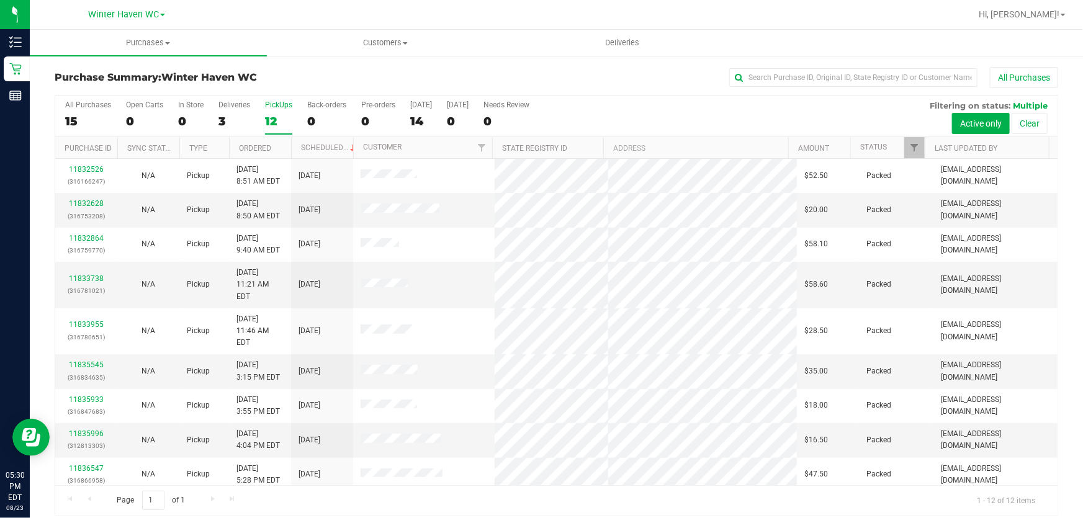
click at [610, 104] on div "All Purchases 15 Open Carts 0 In Store 0 Deliveries 3 PickUps 12 Back-orders 0 …" at bounding box center [556, 101] width 1002 height 10
click at [625, 69] on div "All Purchases" at bounding box center [723, 77] width 669 height 21
